Goal: Task Accomplishment & Management: Use online tool/utility

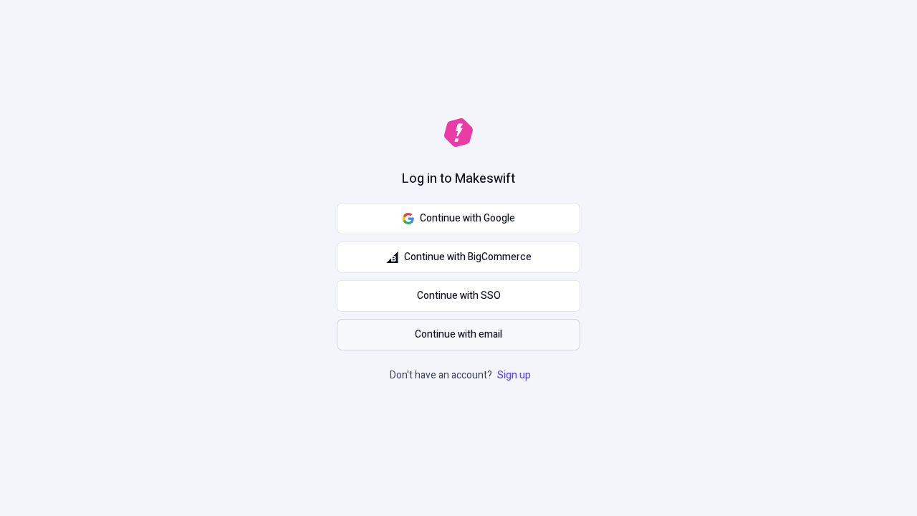
click at [459, 335] on span "Continue with email" at bounding box center [458, 335] width 87 height 16
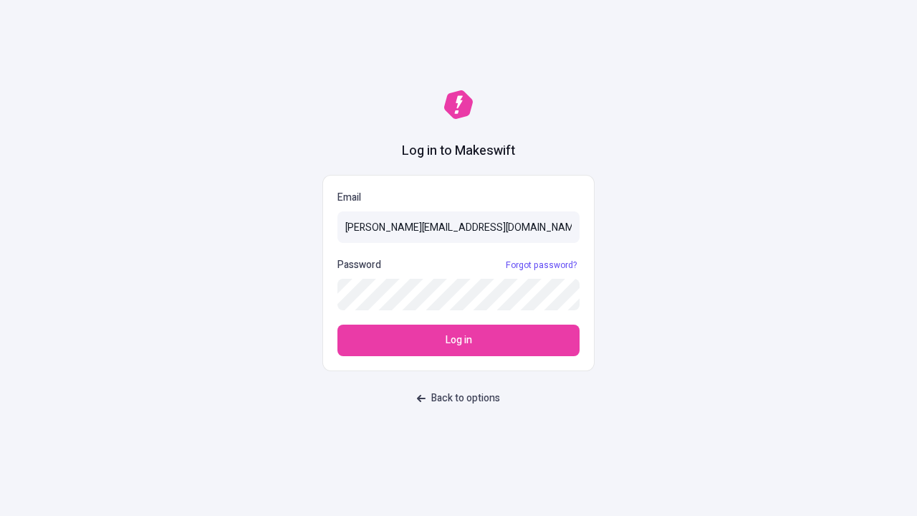
type input "[PERSON_NAME][EMAIL_ADDRESS][DOMAIN_NAME]"
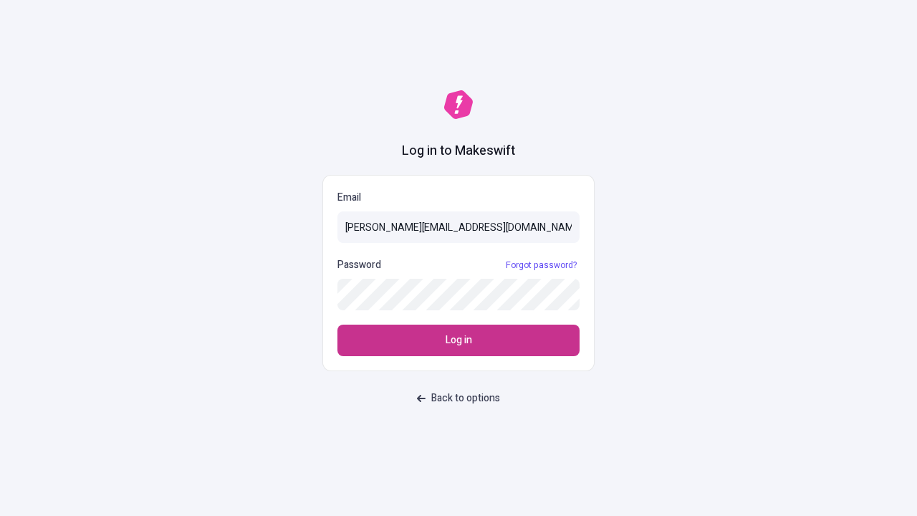
click at [459, 340] on span "Log in" at bounding box center [459, 340] width 27 height 16
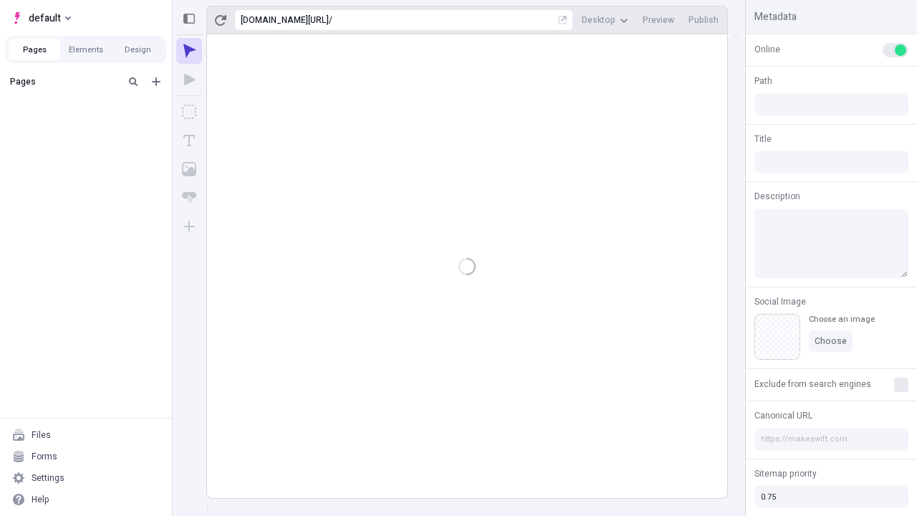
type input "/deep-link-tenuis"
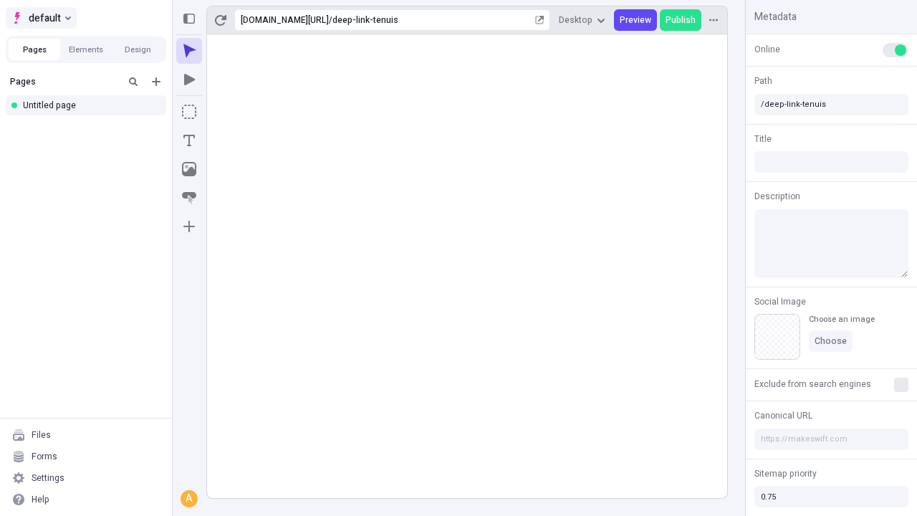
click at [40, 18] on span "default" at bounding box center [45, 17] width 32 height 17
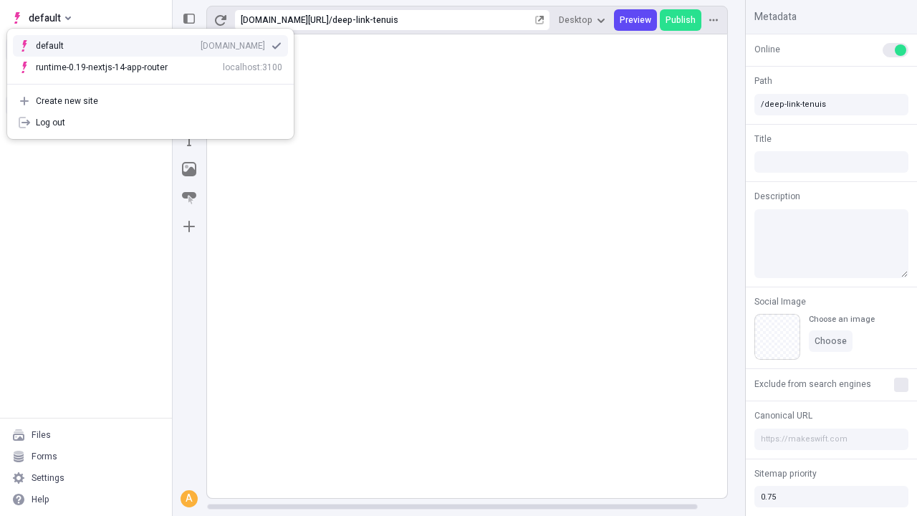
click at [201, 43] on div "qee9k4dy7d.staging.makeswift.site" at bounding box center [233, 45] width 64 height 11
click at [156, 82] on icon "Add new" at bounding box center [156, 81] width 9 height 9
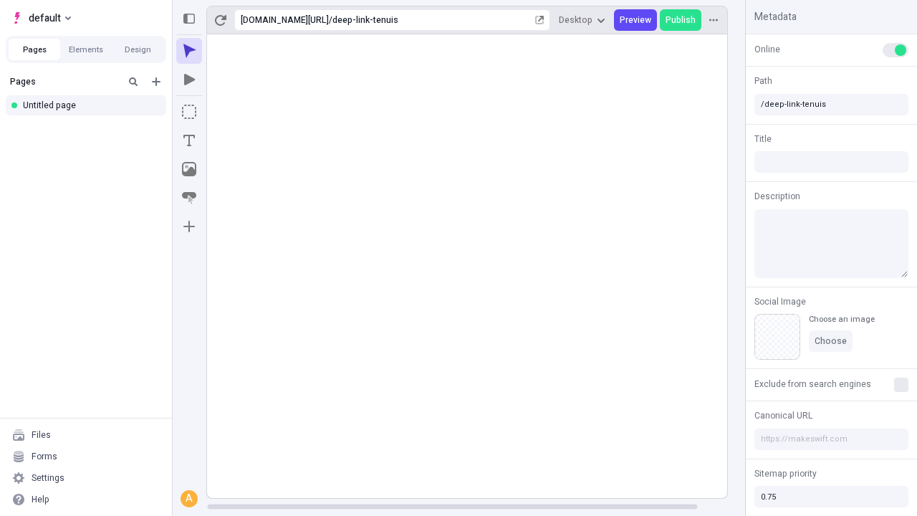
click at [90, 128] on div "Blank page" at bounding box center [90, 130] width 138 height 21
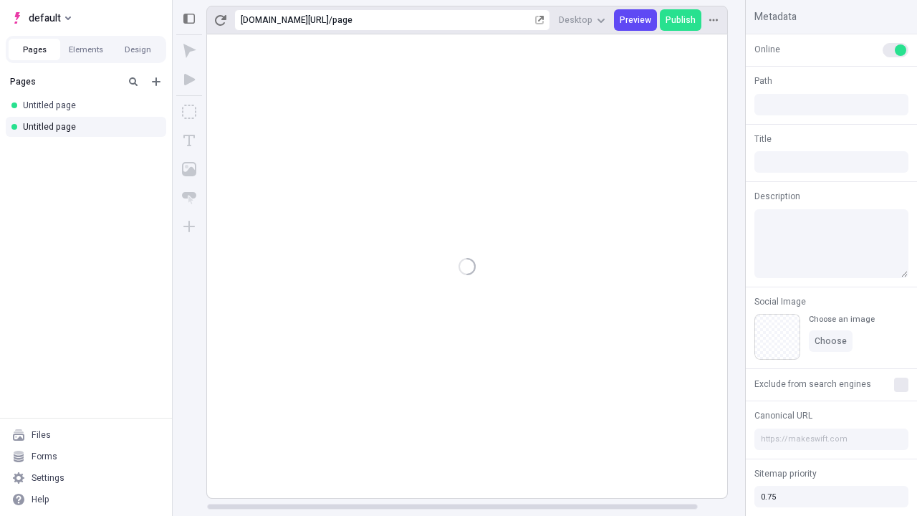
type input "/page"
